Goal: Task Accomplishment & Management: Complete application form

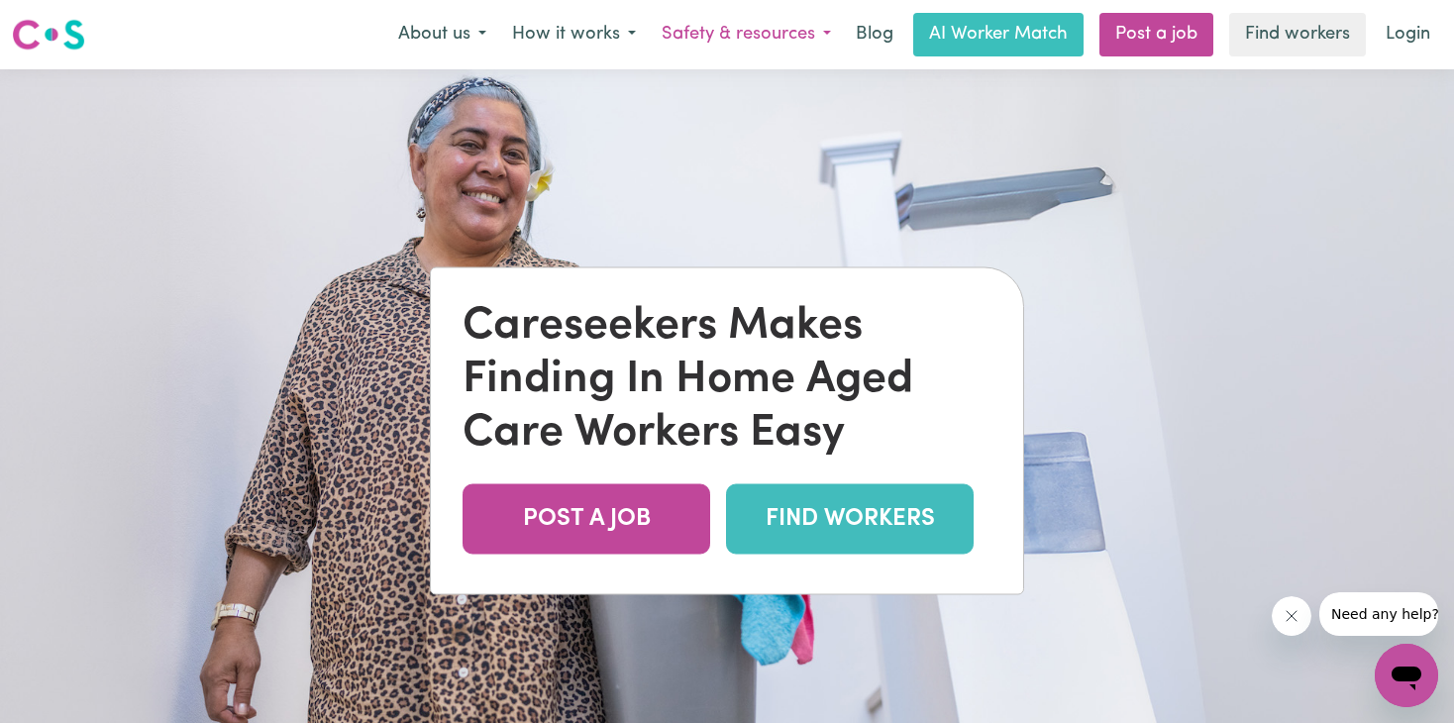
click at [778, 34] on button "Safety & resources" at bounding box center [746, 35] width 195 height 42
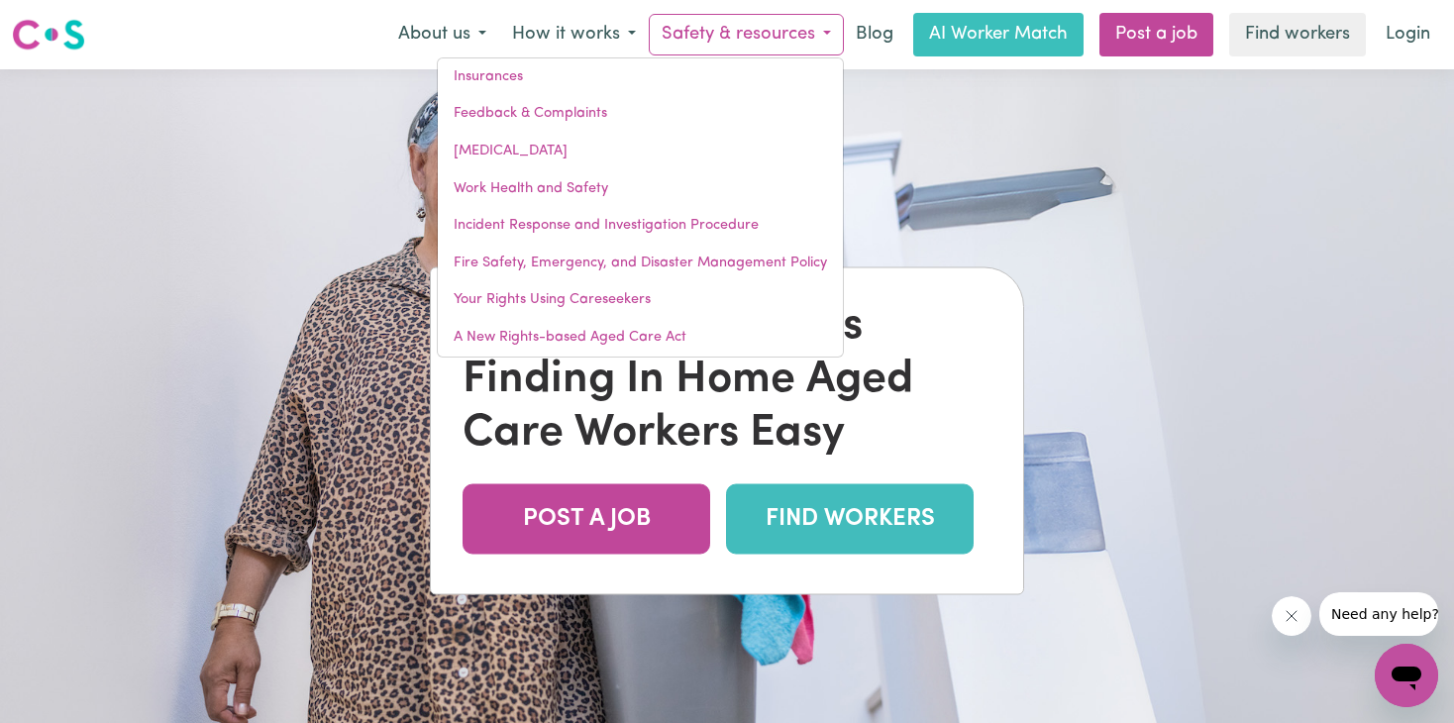
click at [1036, 218] on img at bounding box center [727, 430] width 1454 height 723
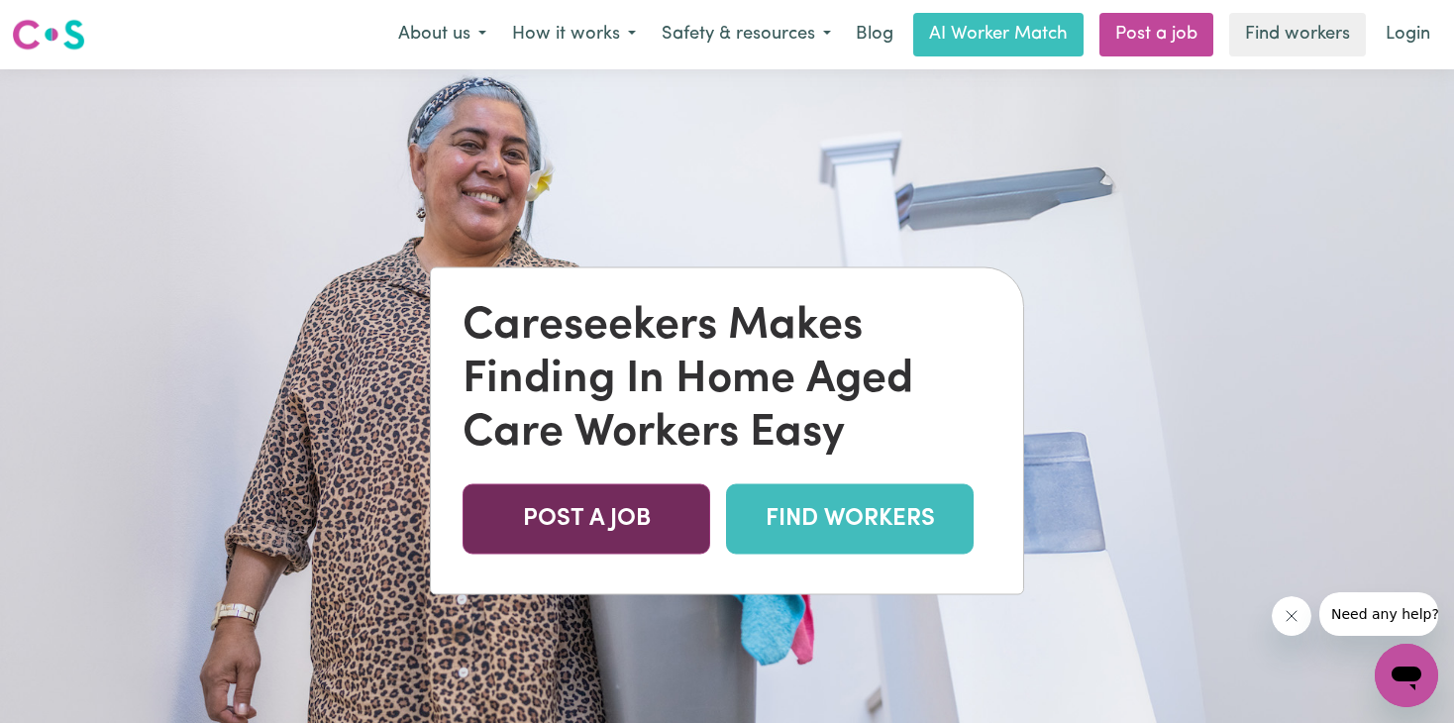
click at [608, 538] on link "POST A JOB" at bounding box center [587, 519] width 248 height 70
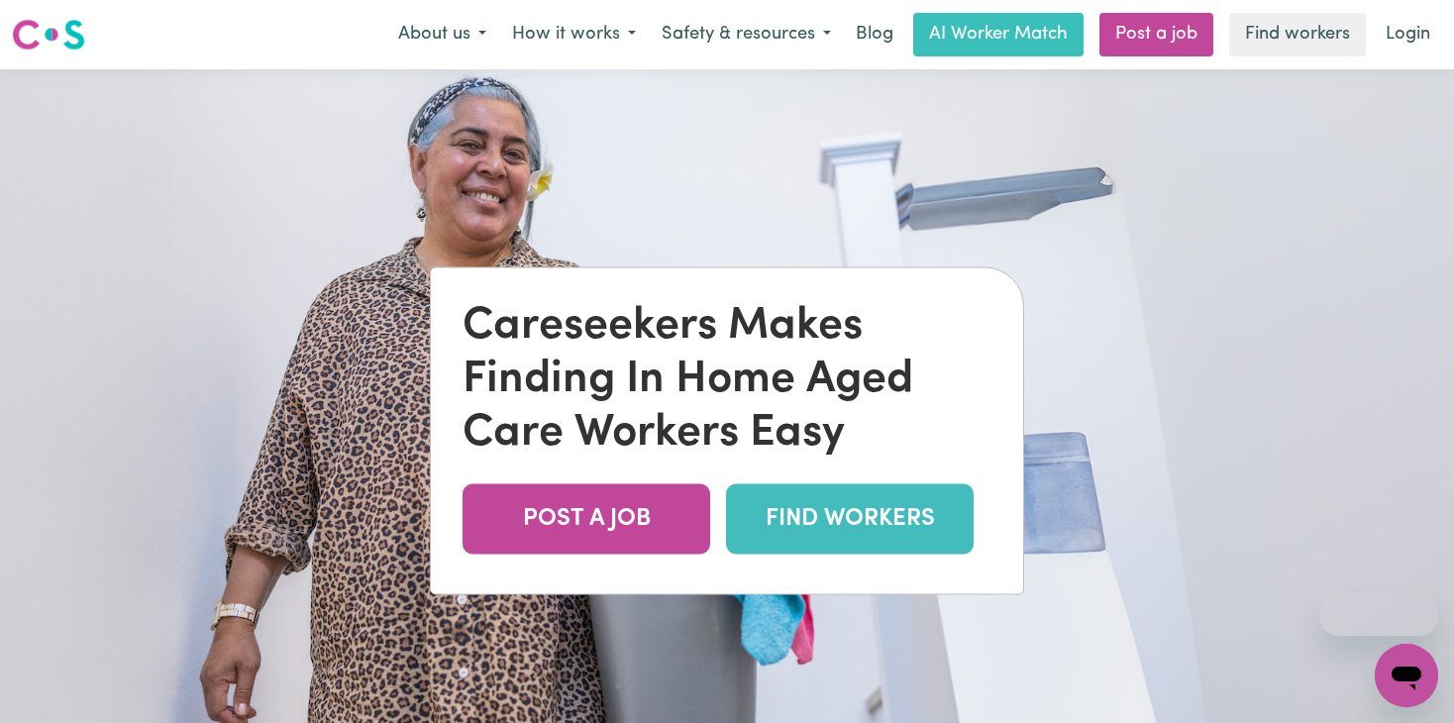
click at [840, 536] on link "FIND WORKERS" at bounding box center [850, 519] width 248 height 70
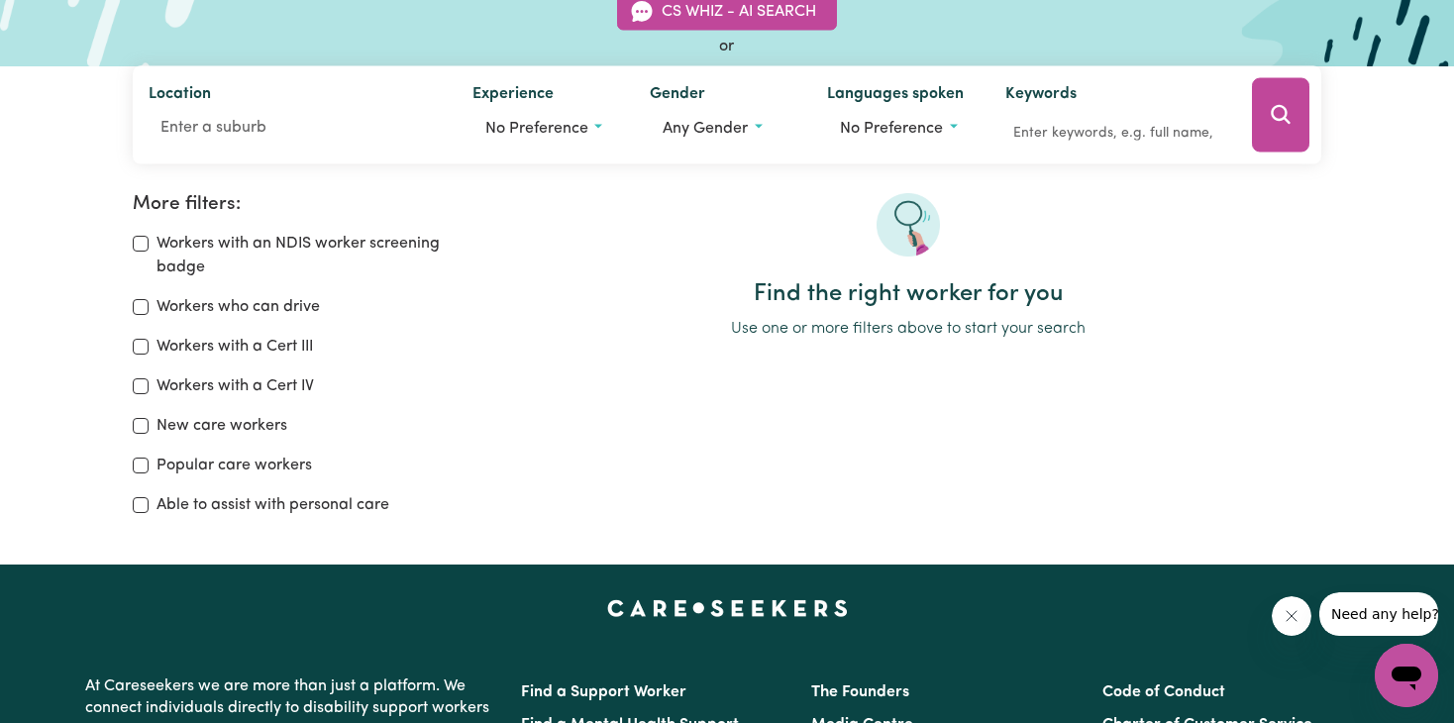
scroll to position [206, 0]
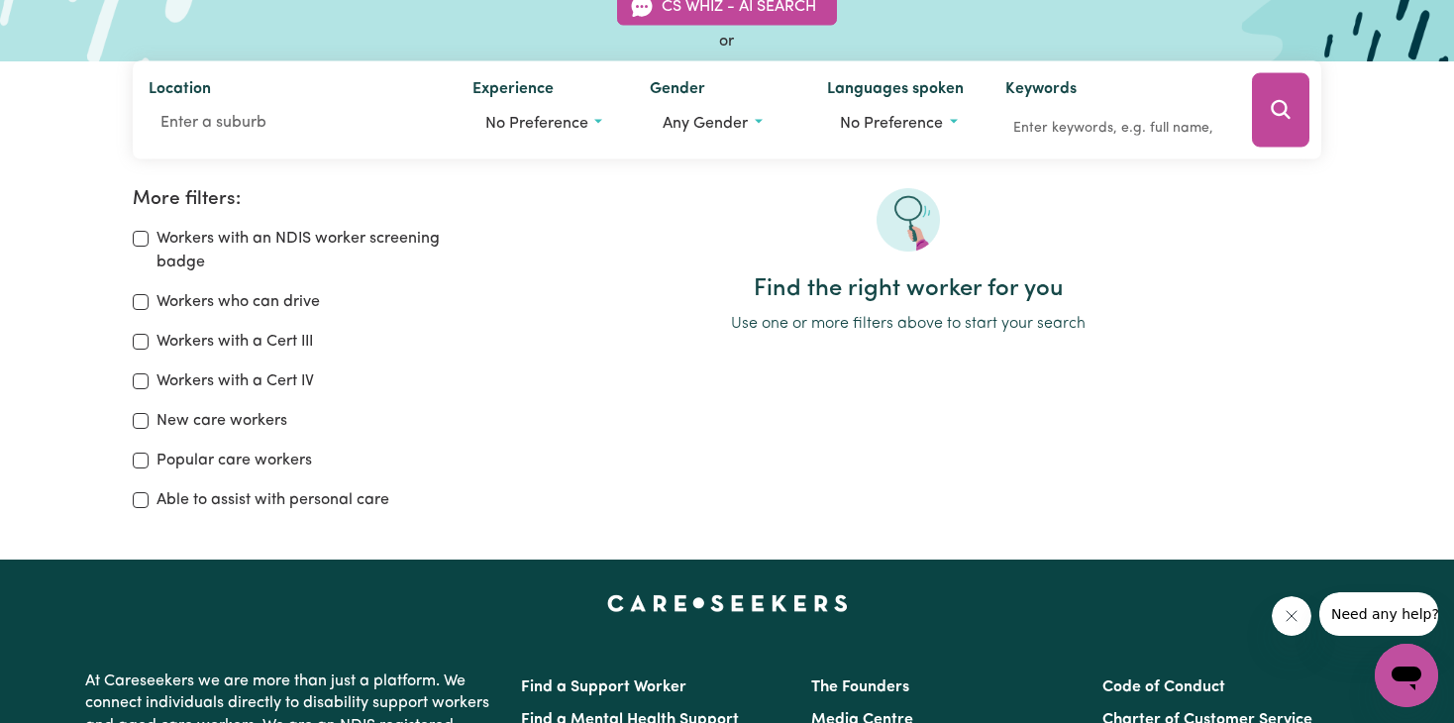
click at [205, 343] on label "Workers with a Cert III" at bounding box center [234, 342] width 156 height 24
click at [149, 343] on input "Workers with a Cert III" at bounding box center [141, 342] width 16 height 16
checkbox input "true"
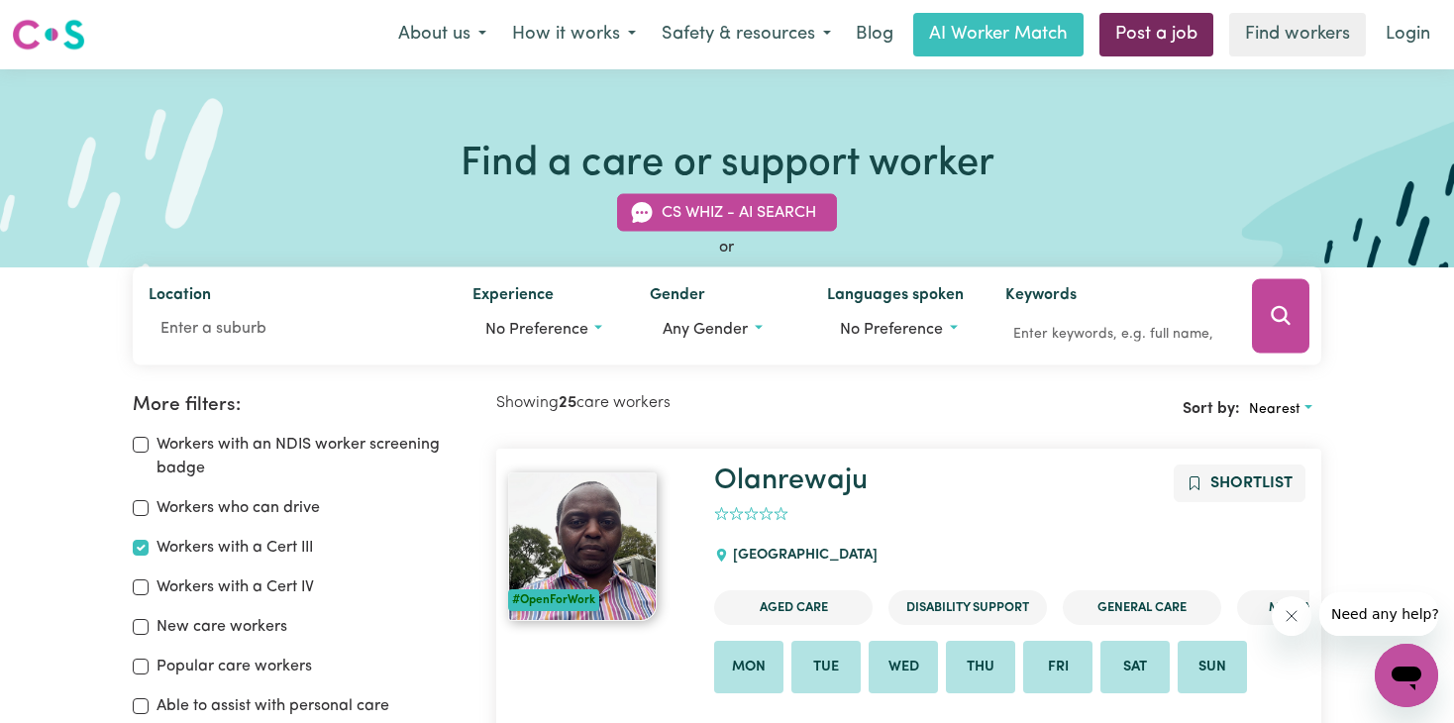
click at [1126, 35] on link "Post a job" at bounding box center [1156, 35] width 114 height 44
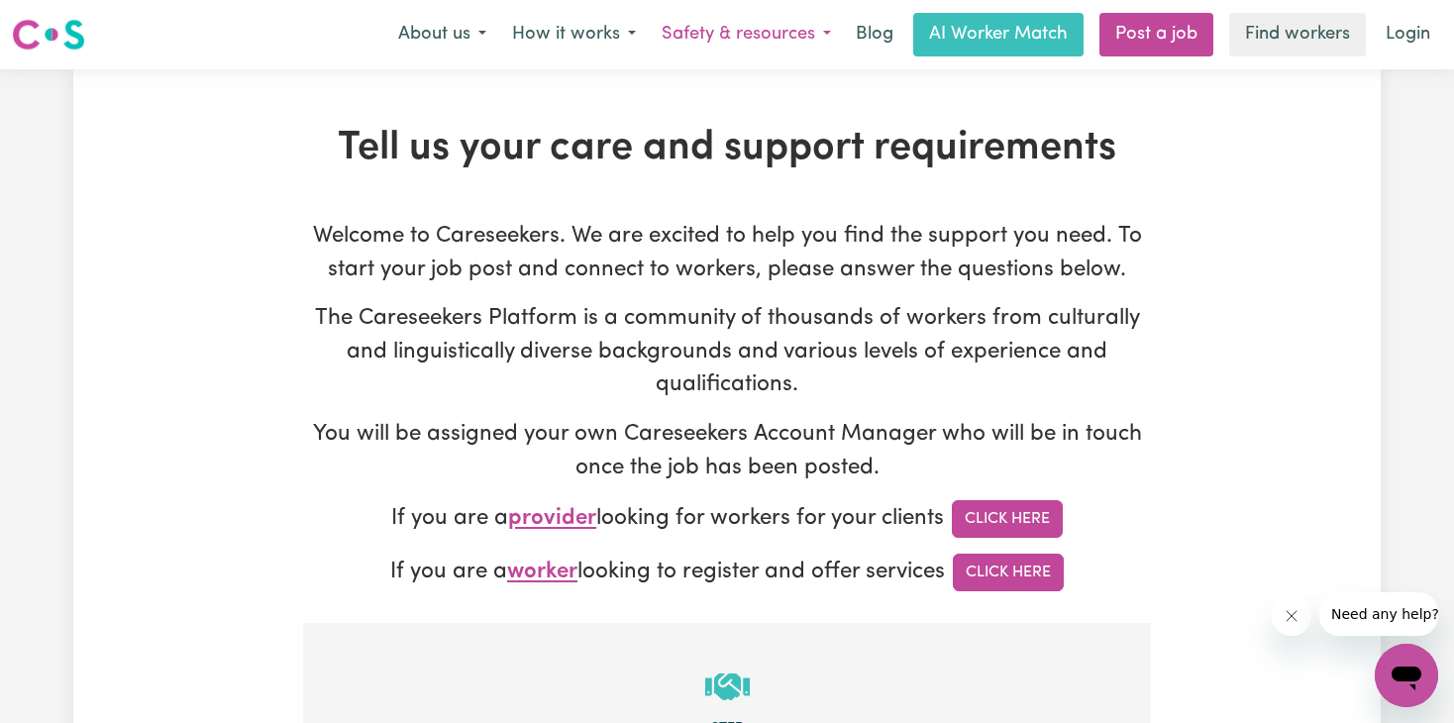
click at [761, 46] on button "Safety & resources" at bounding box center [746, 35] width 195 height 42
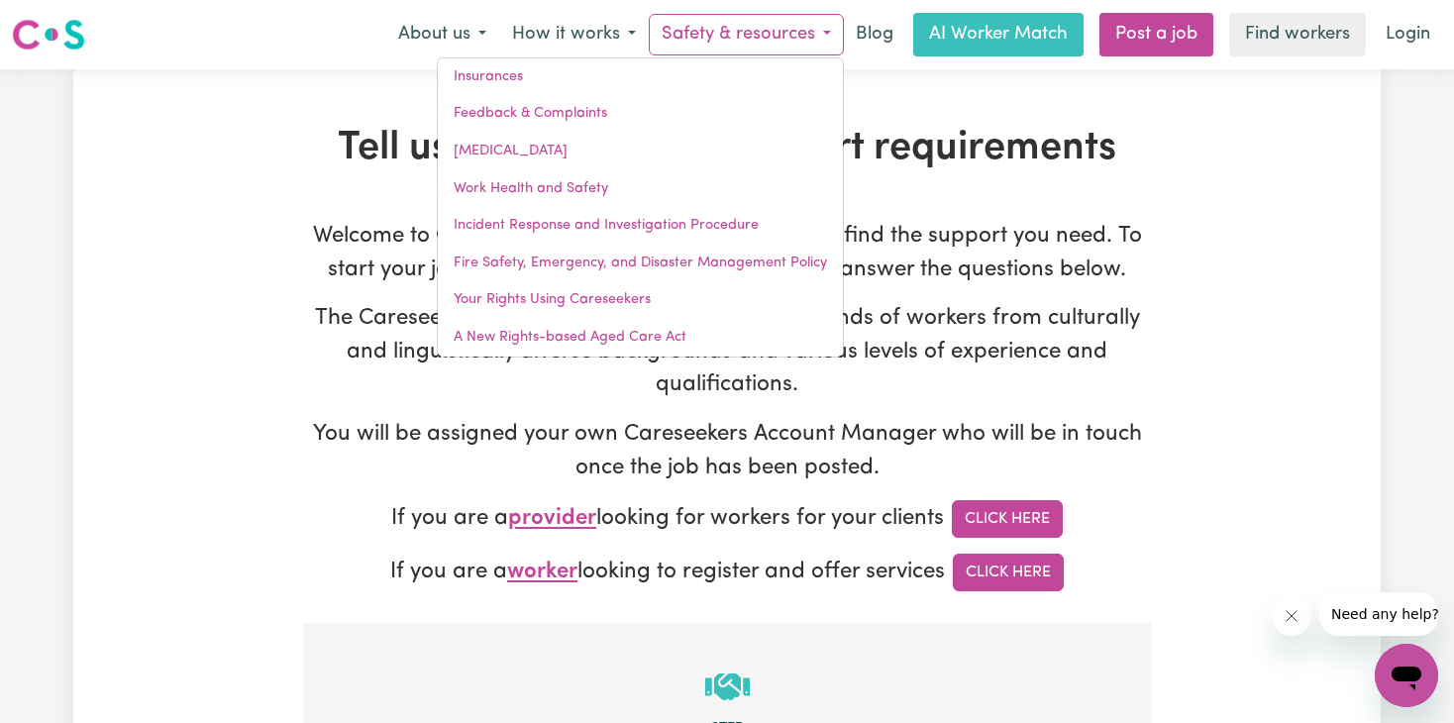
click at [992, 126] on h1 "Tell us your care and support requirements" at bounding box center [727, 149] width 848 height 48
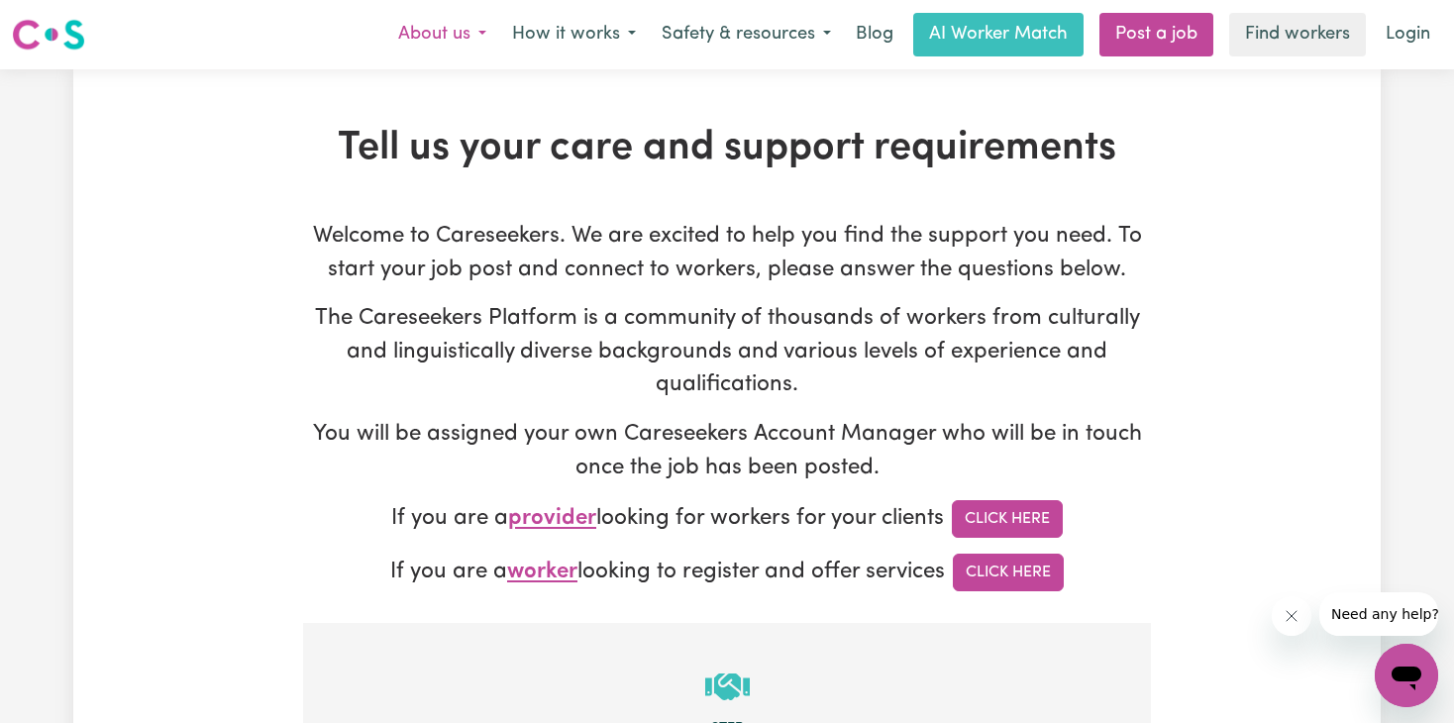
click at [459, 31] on button "About us" at bounding box center [442, 35] width 114 height 42
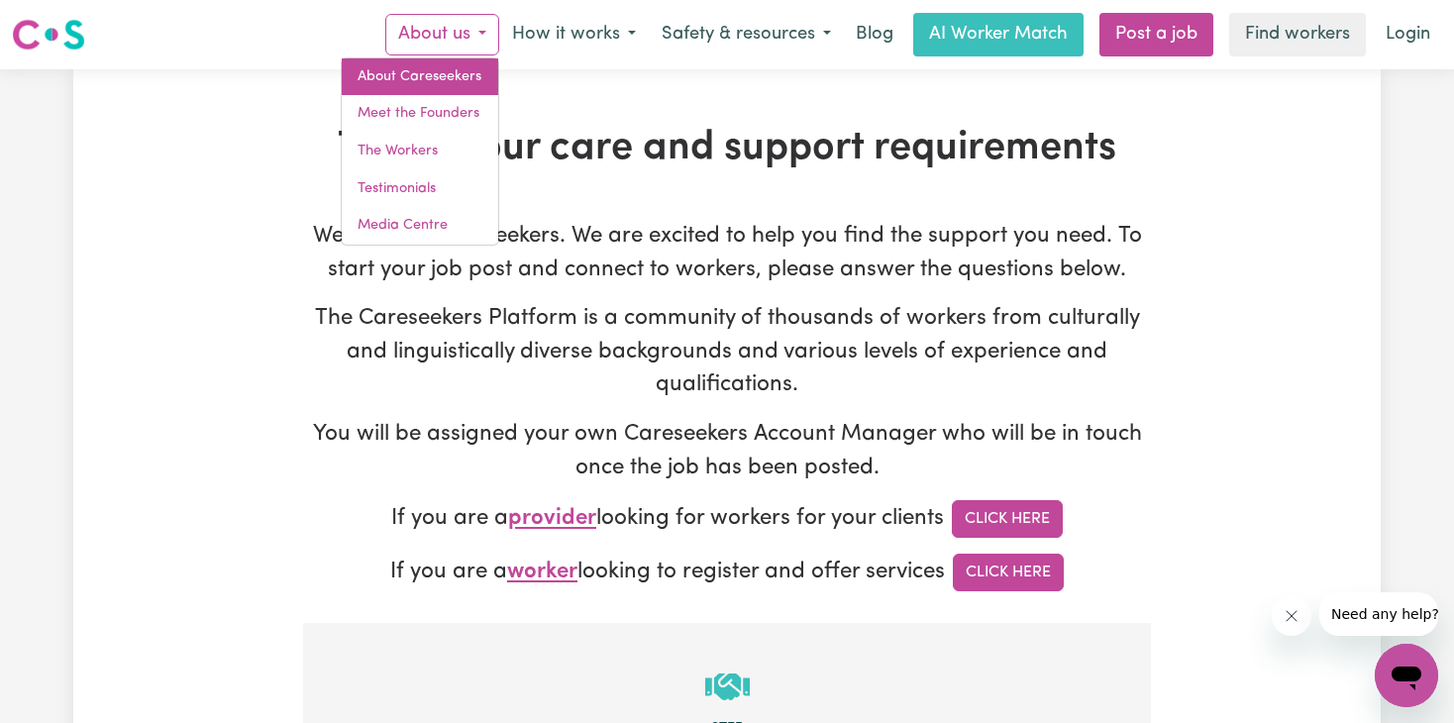
click at [435, 71] on link "About Careseekers" at bounding box center [420, 77] width 156 height 38
